Goal: Information Seeking & Learning: Learn about a topic

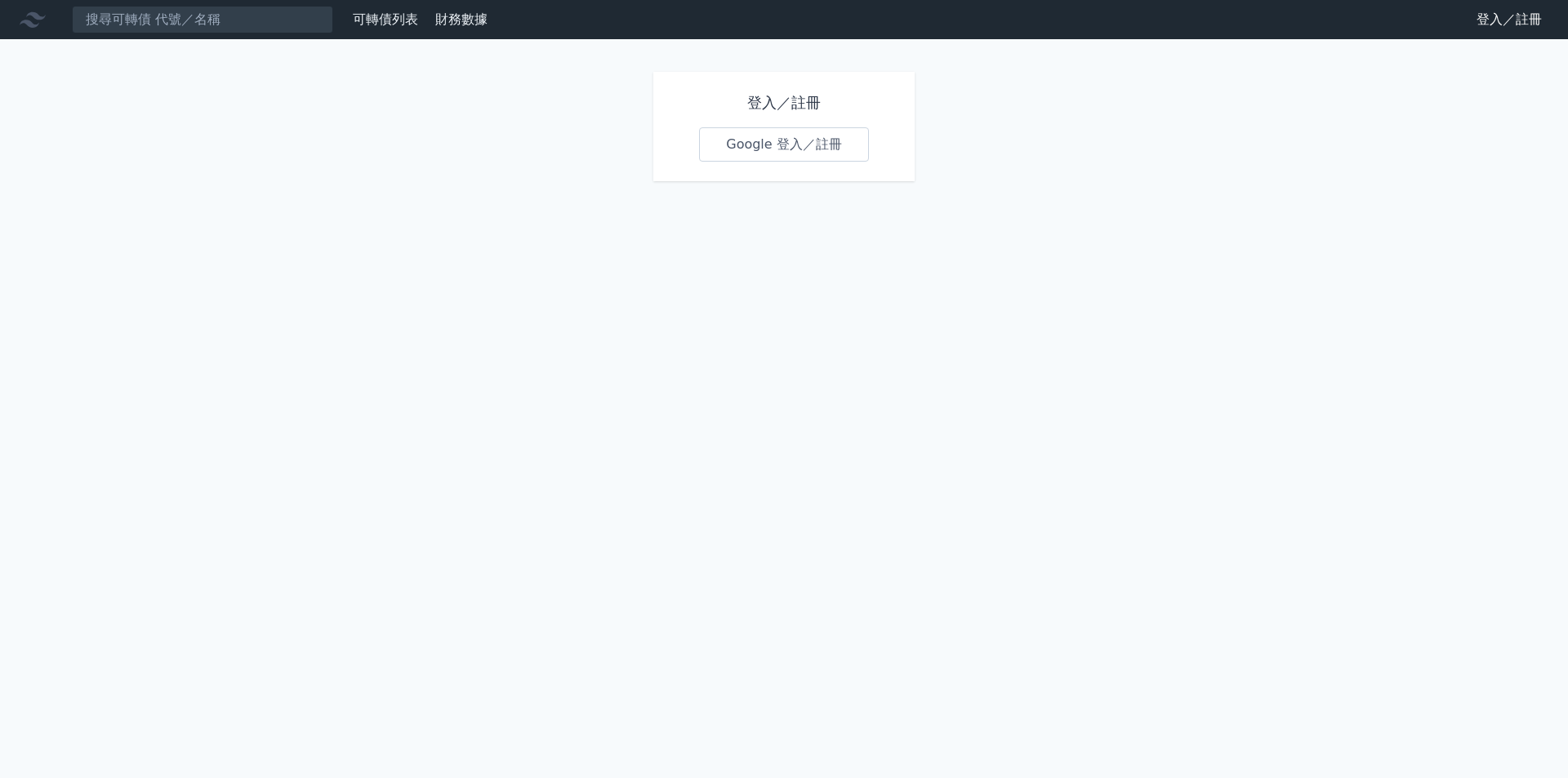
click at [1512, 23] on link "登入／註冊" at bounding box center [1509, 19] width 92 height 26
click at [803, 150] on link "Google 登入／註冊" at bounding box center [784, 145] width 170 height 35
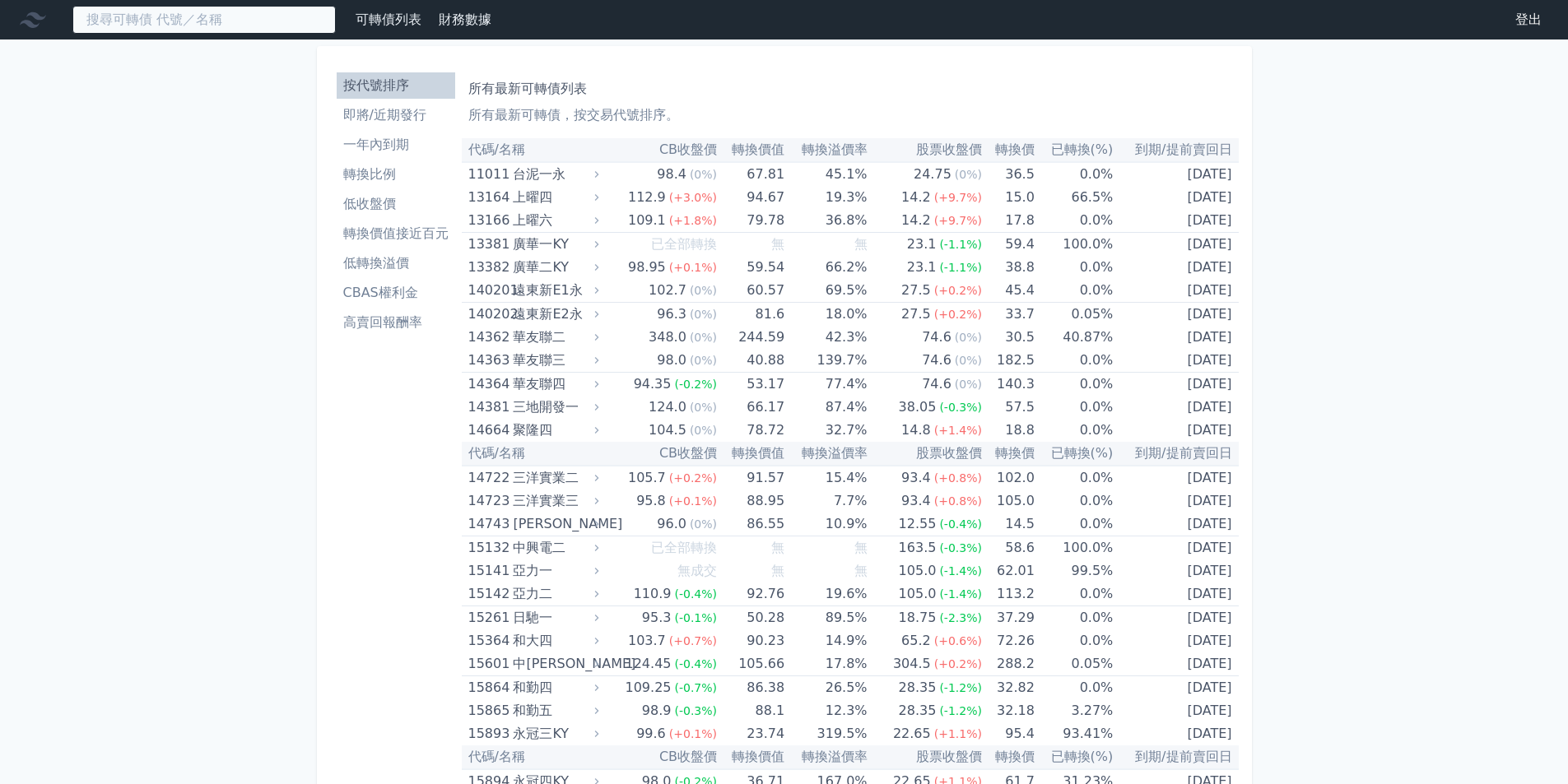
click at [202, 17] on input at bounding box center [204, 19] width 263 height 28
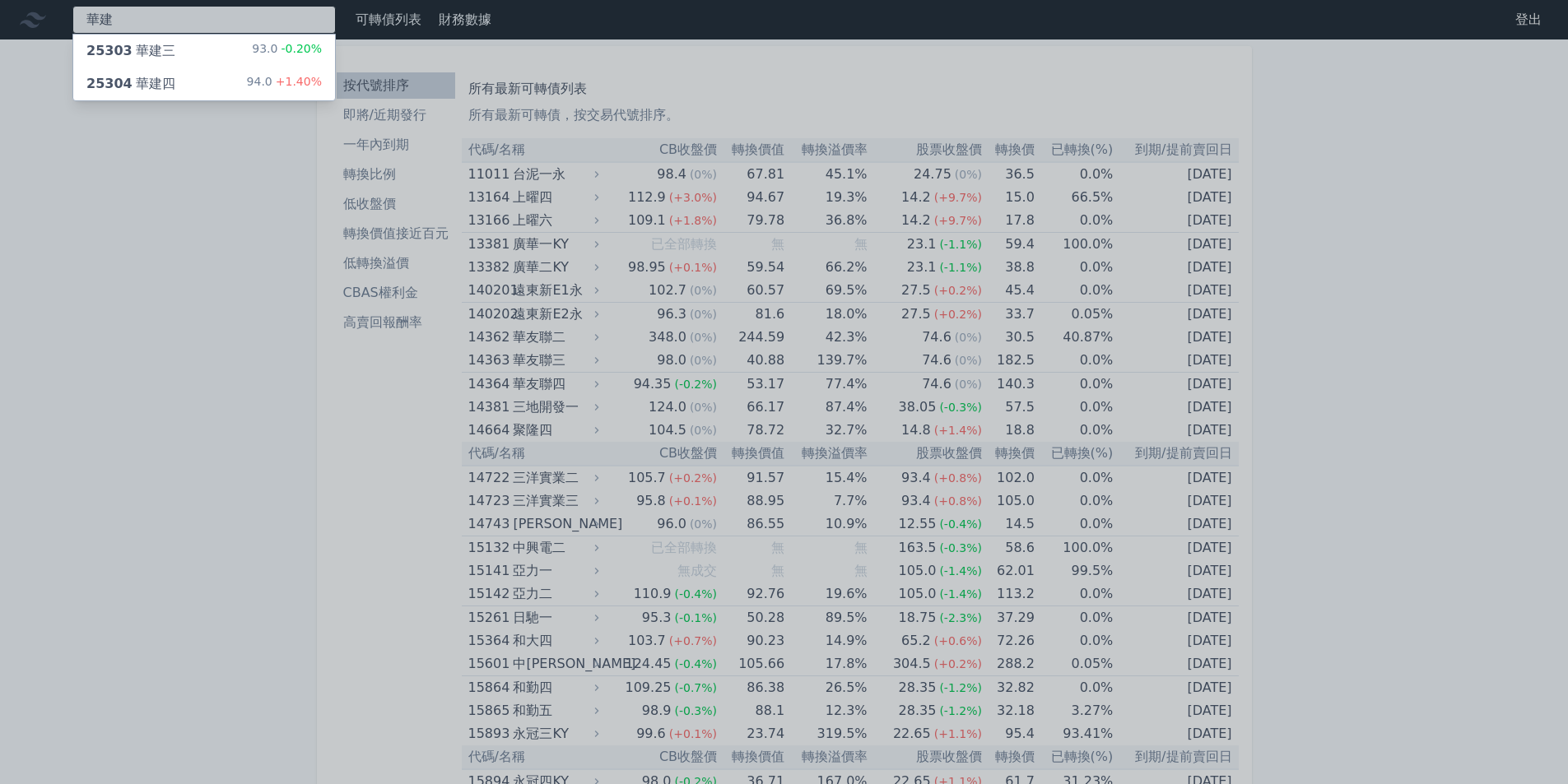
type input "華建"
click at [222, 51] on div "25303 華建三 93.0 -0.20%" at bounding box center [203, 51] width 261 height 33
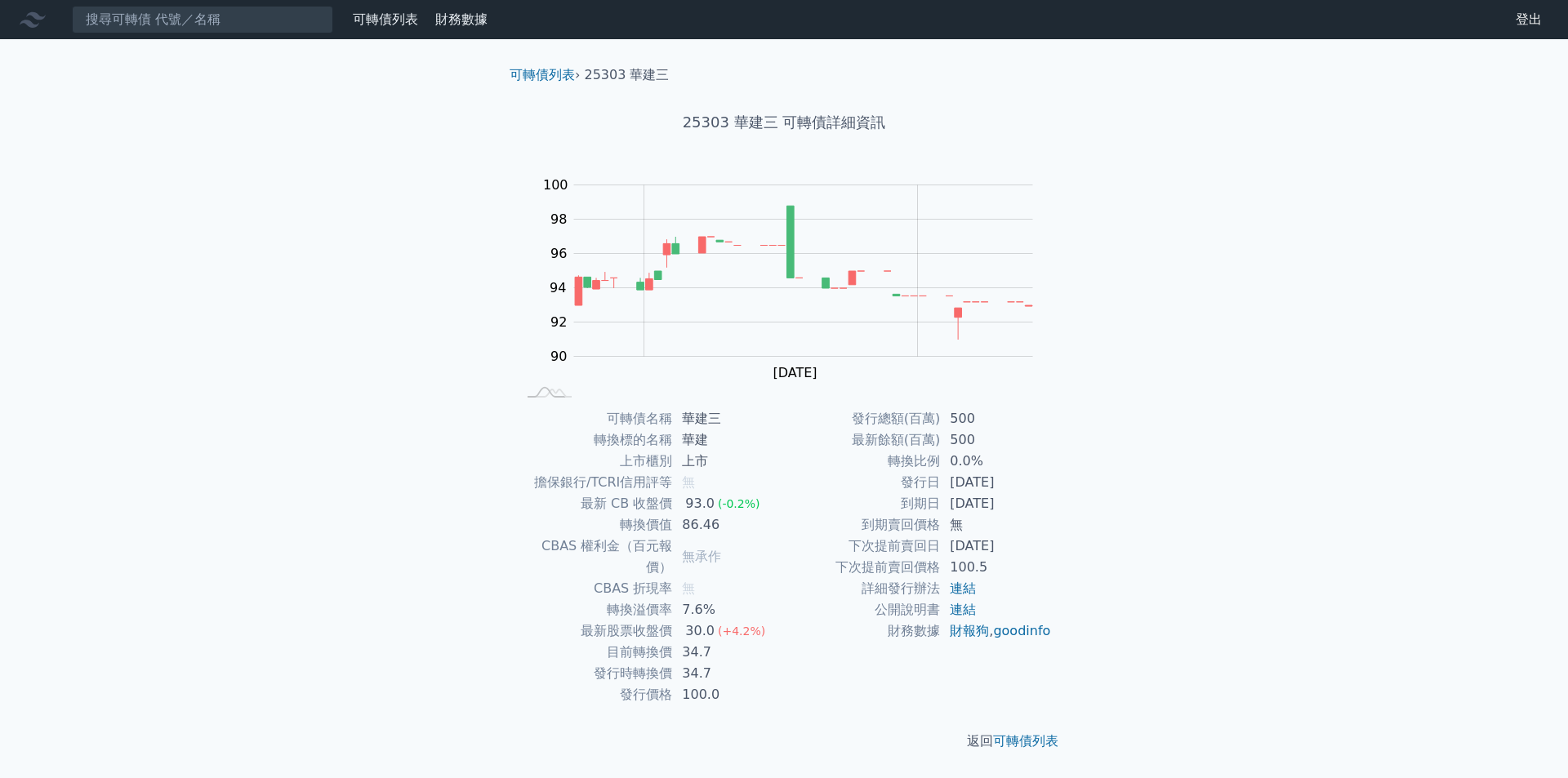
drag, startPoint x: 735, startPoint y: 419, endPoint x: 723, endPoint y: 417, distance: 12.2
click at [723, 417] on td "華建三" at bounding box center [728, 418] width 112 height 21
drag, startPoint x: 708, startPoint y: 440, endPoint x: 687, endPoint y: 435, distance: 21.6
click at [687, 435] on td "華建" at bounding box center [728, 440] width 112 height 21
copy td "華建"
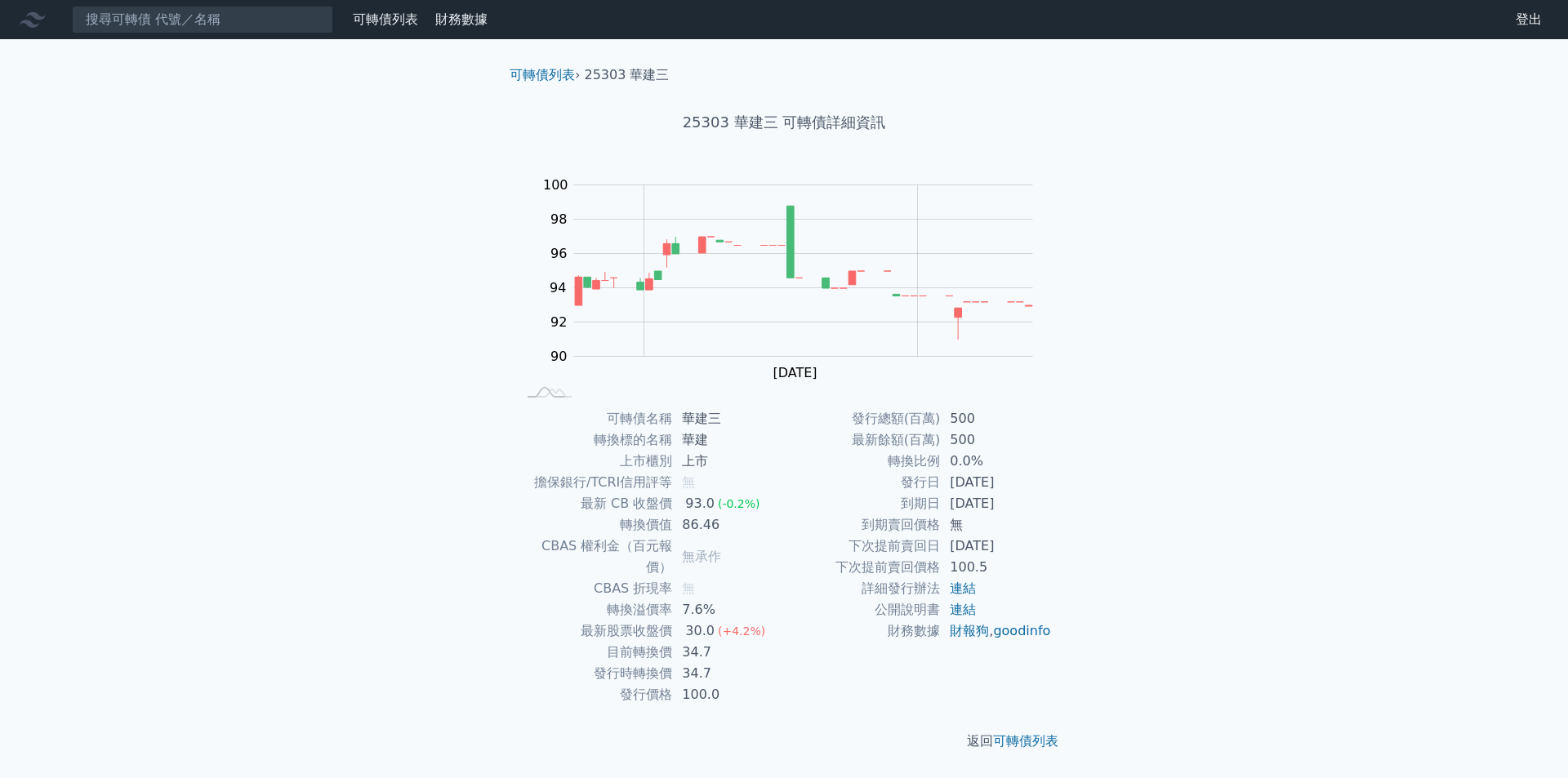
click at [1192, 306] on div "可轉債列表 財務數據 可轉債列表 財務數據 登出 登出 可轉債列表 › 25303 華建三 25303 華建三 可轉債詳細資訊 Zoom Out 100 86…" at bounding box center [784, 389] width 1568 height 778
